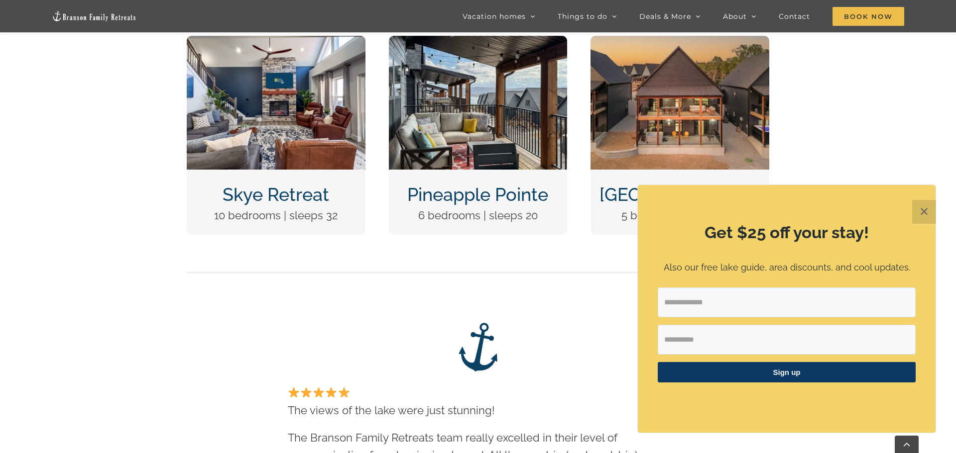
scroll to position [534, 0]
click at [924, 211] on button "✕" at bounding box center [924, 212] width 24 height 24
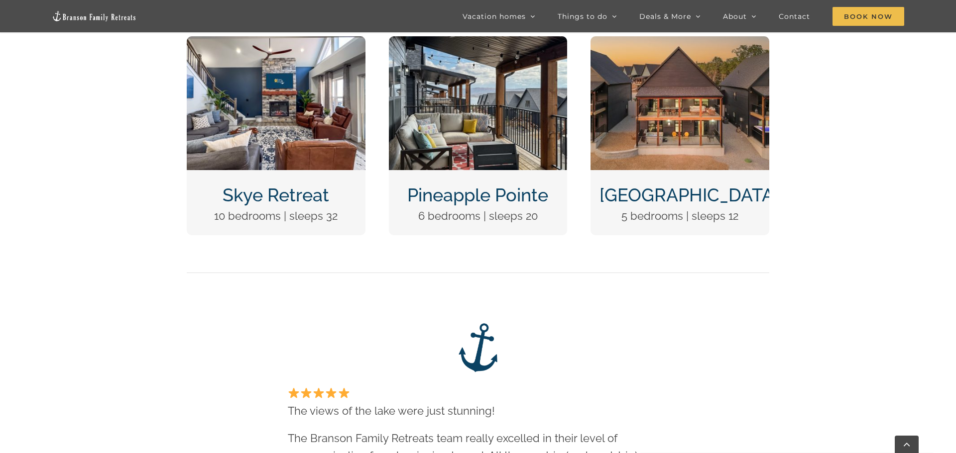
click at [708, 193] on link "[GEOGRAPHIC_DATA]" at bounding box center [688, 195] width 179 height 21
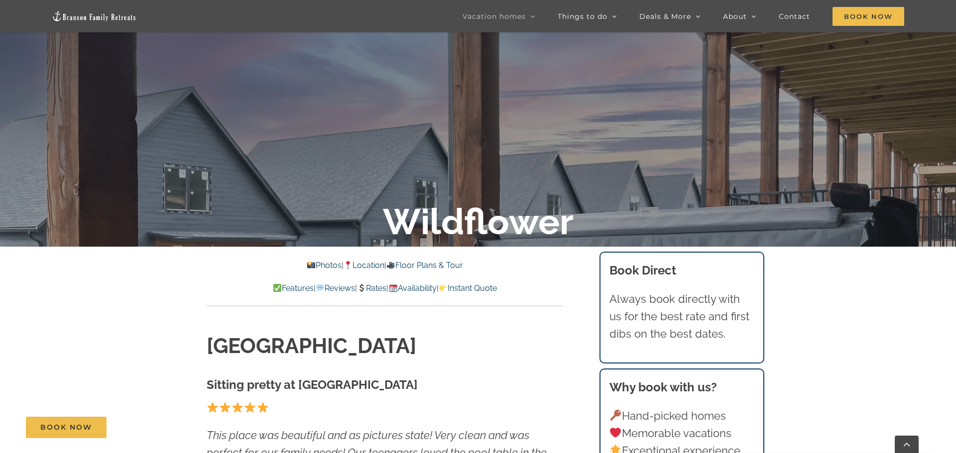
scroll to position [237, 0]
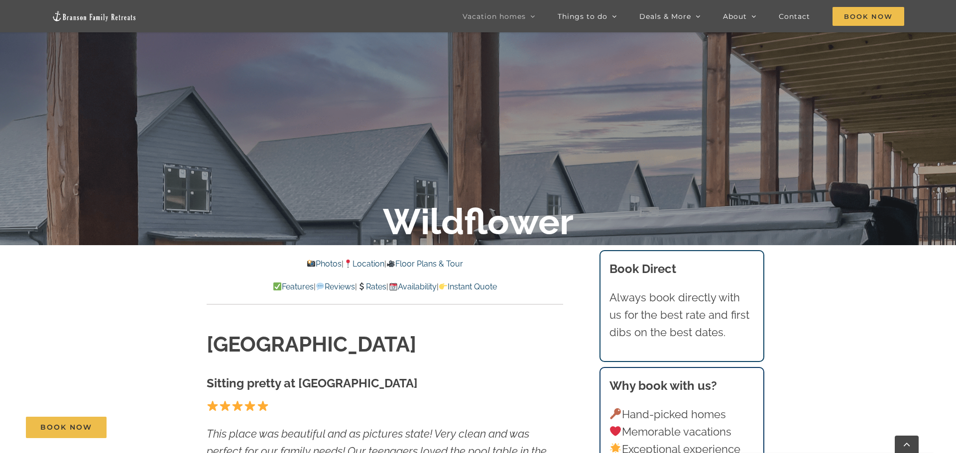
click at [413, 286] on link "Availability" at bounding box center [412, 286] width 48 height 9
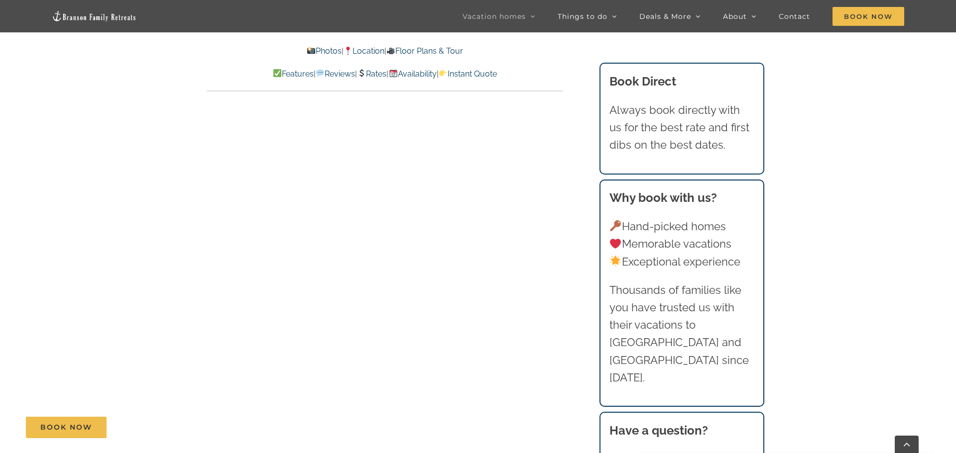
scroll to position [4554, 0]
click at [309, 52] on link "Photos" at bounding box center [323, 50] width 35 height 9
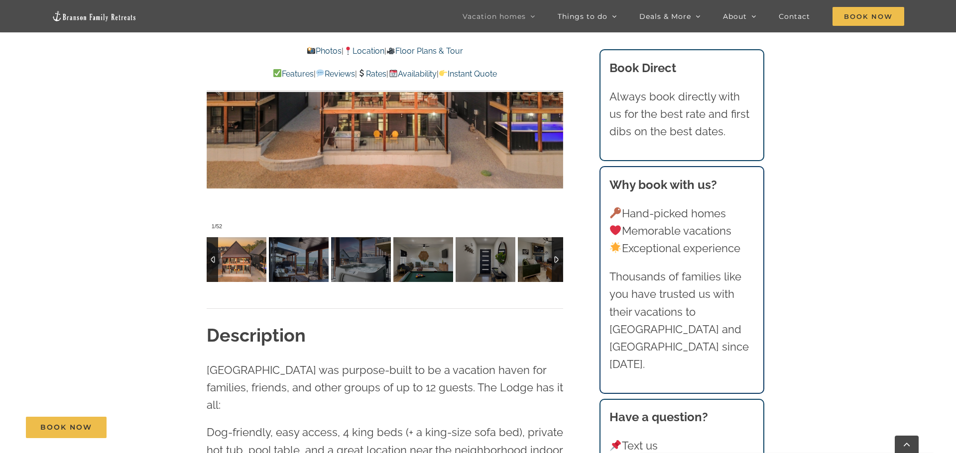
scroll to position [824, 0]
click at [290, 259] on img at bounding box center [299, 259] width 60 height 45
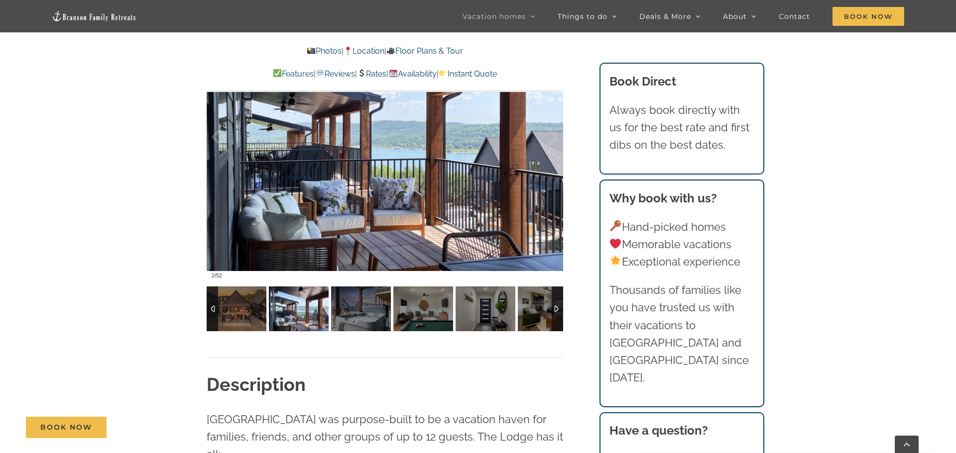
scroll to position [773, 0]
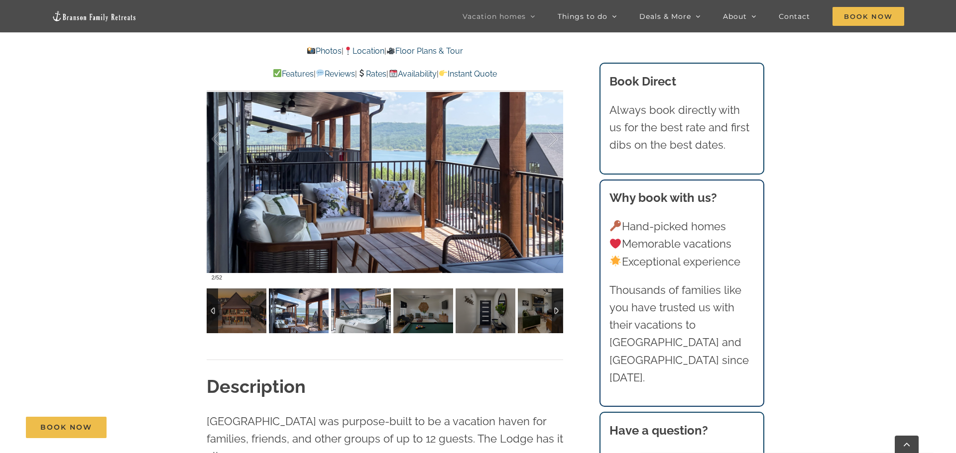
click at [362, 320] on img at bounding box center [361, 311] width 60 height 45
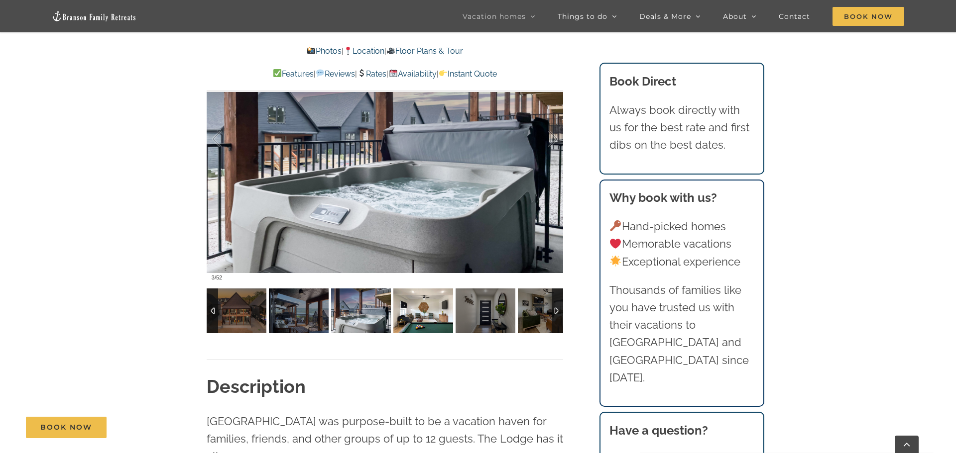
click at [400, 321] on img at bounding box center [423, 311] width 60 height 45
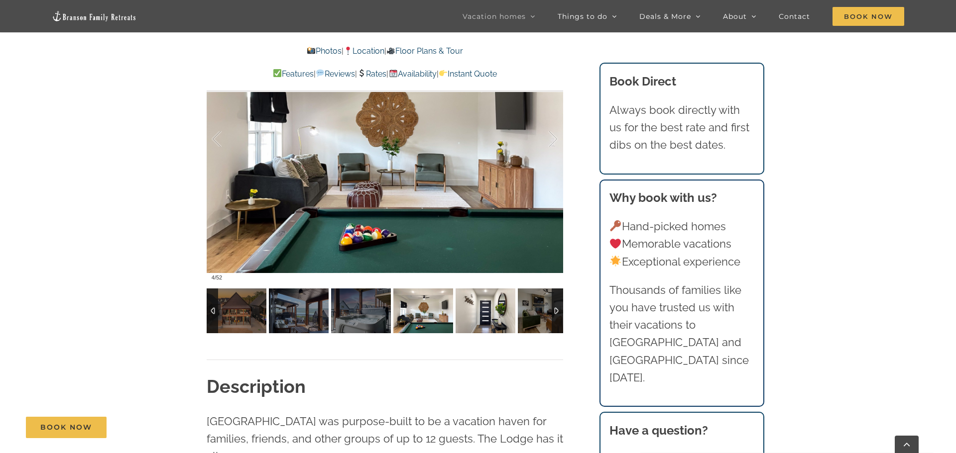
click at [479, 316] on img at bounding box center [485, 311] width 60 height 45
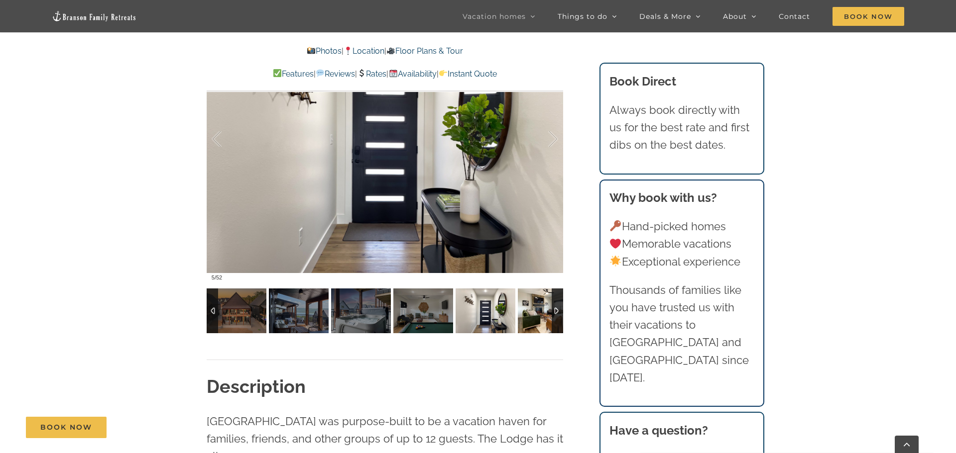
click at [541, 309] on img at bounding box center [548, 311] width 60 height 45
